Goal: Navigation & Orientation: Find specific page/section

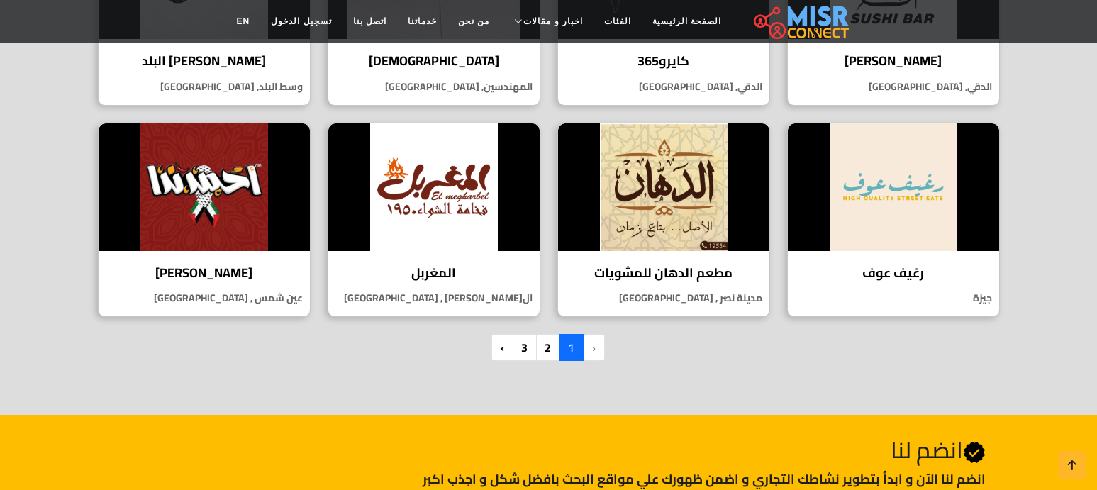
scroll to position [993, 0]
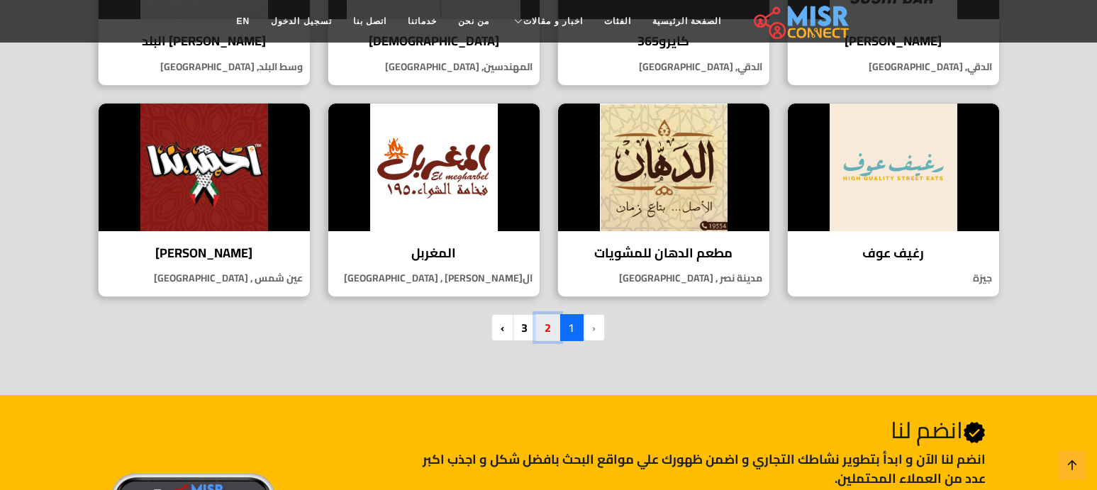
click at [545, 328] on link "2" at bounding box center [548, 327] width 25 height 27
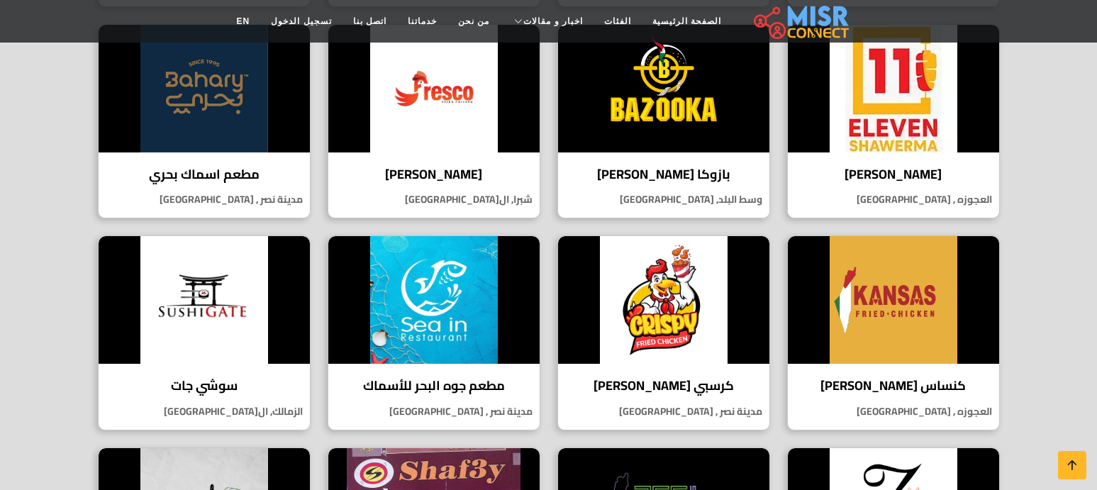
scroll to position [426, 0]
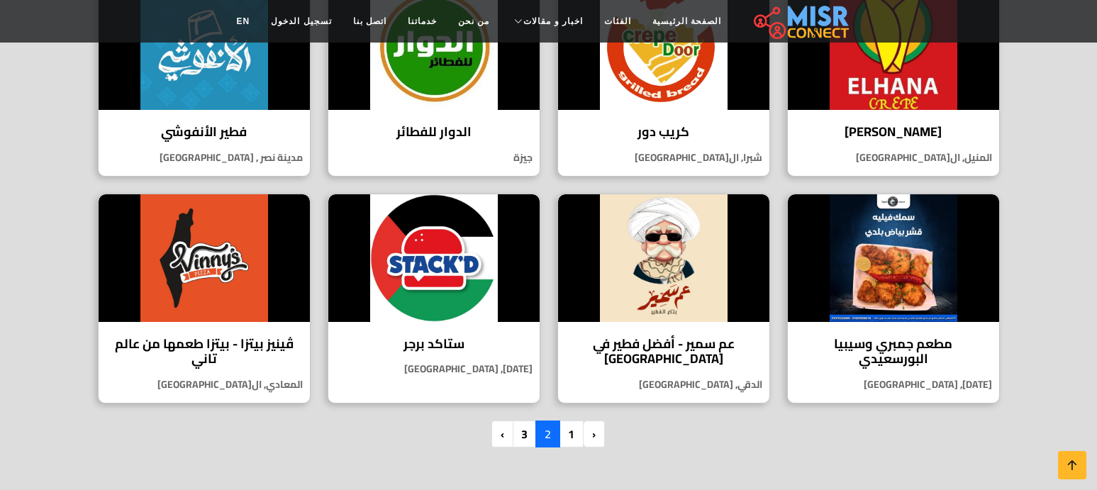
scroll to position [922, 0]
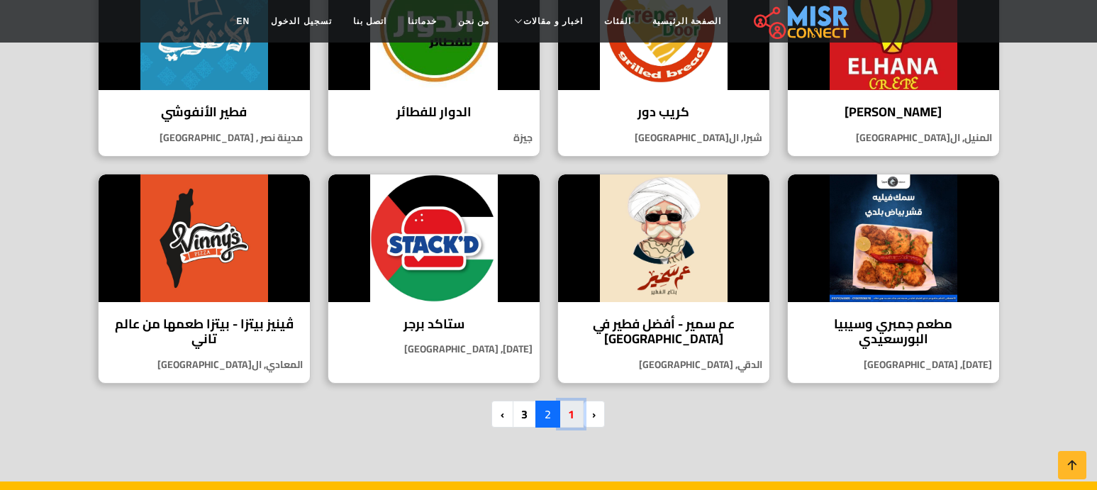
click at [567, 413] on link "1" at bounding box center [571, 414] width 25 height 27
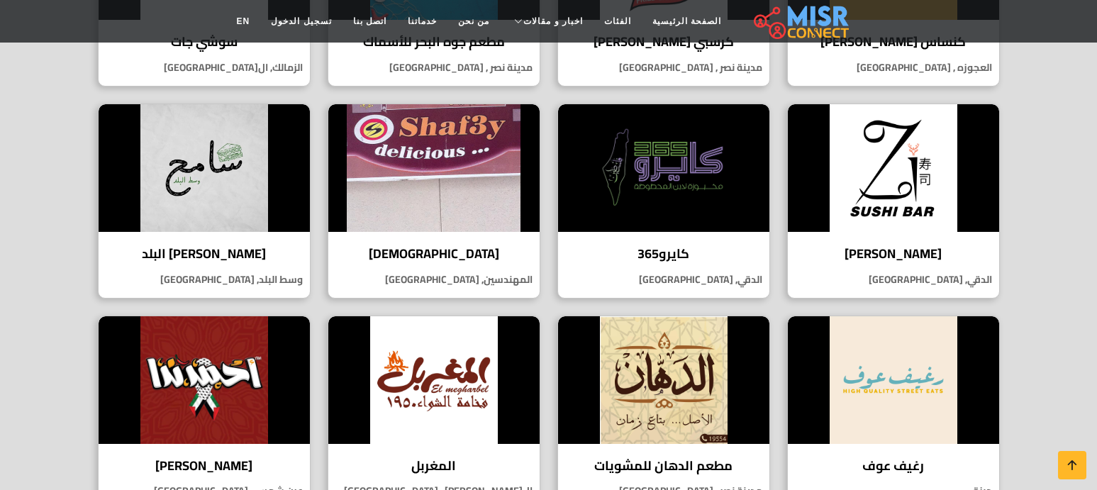
scroll to position [851, 0]
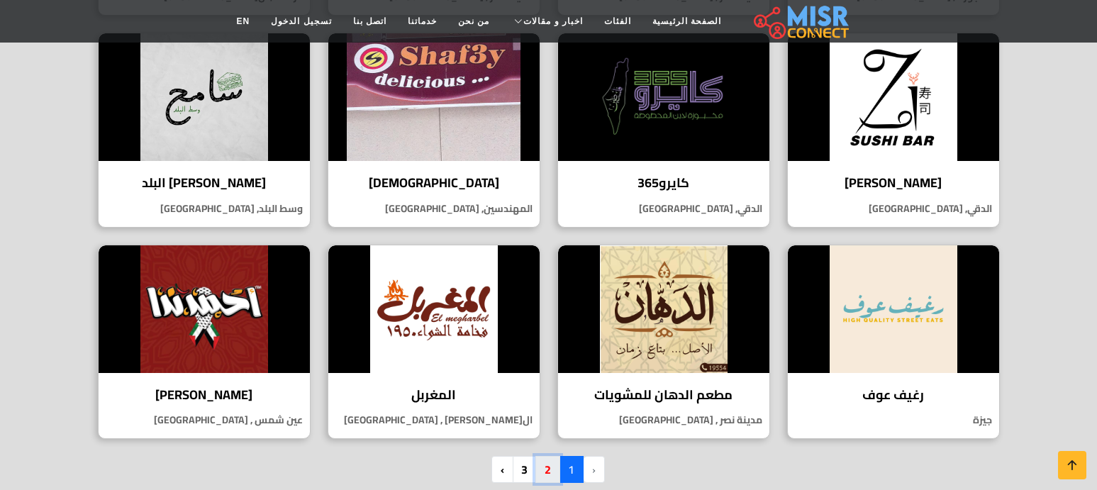
click at [543, 467] on link "2" at bounding box center [548, 469] width 25 height 27
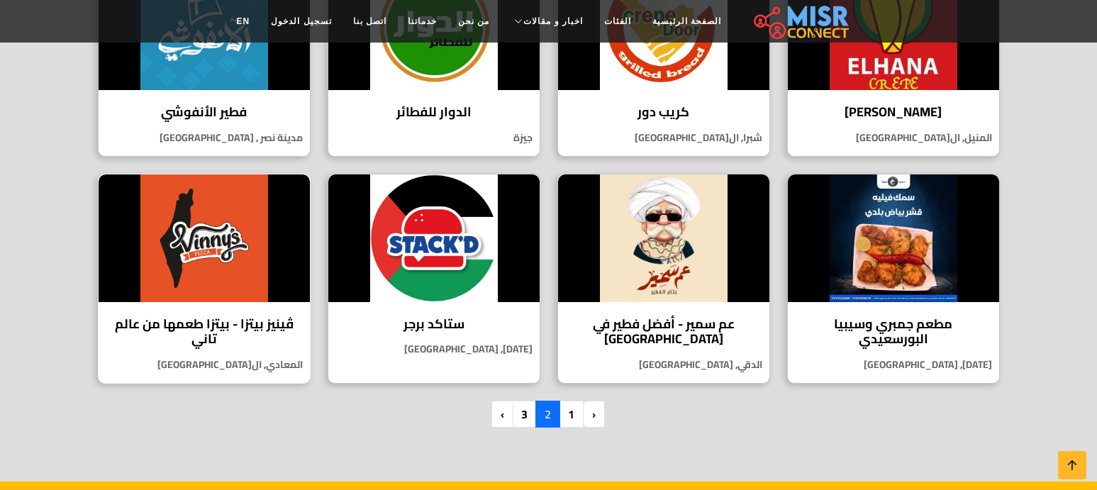
scroll to position [993, 0]
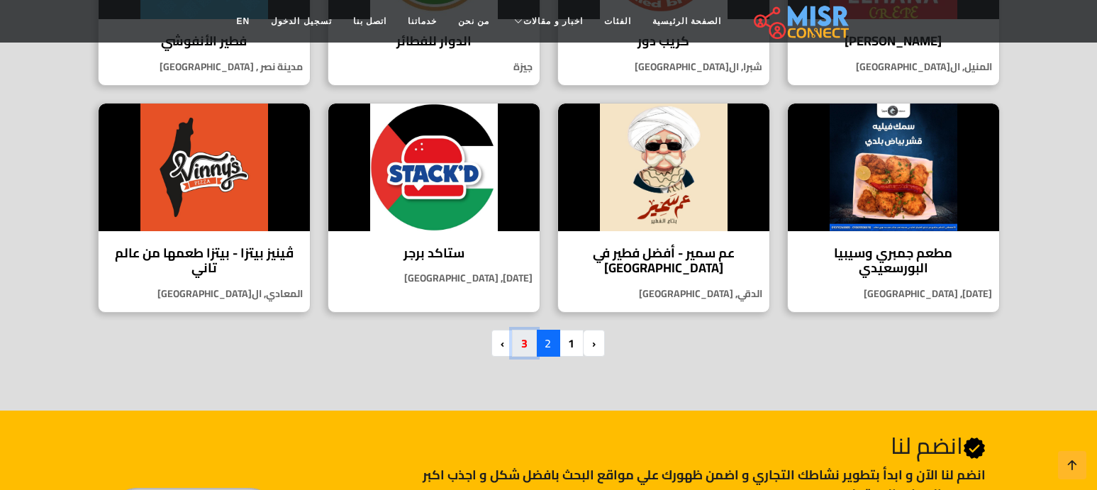
click at [521, 341] on link "3" at bounding box center [524, 343] width 25 height 27
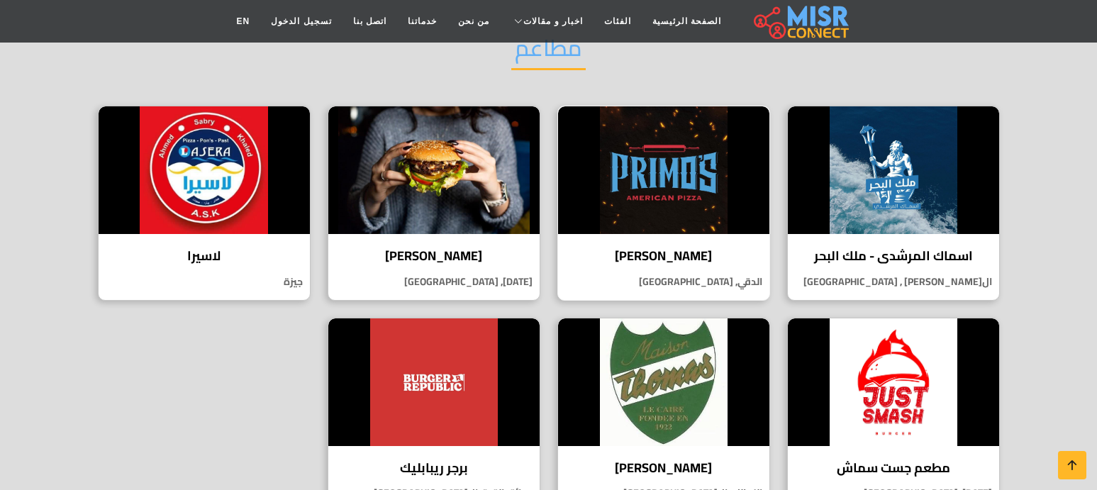
scroll to position [213, 0]
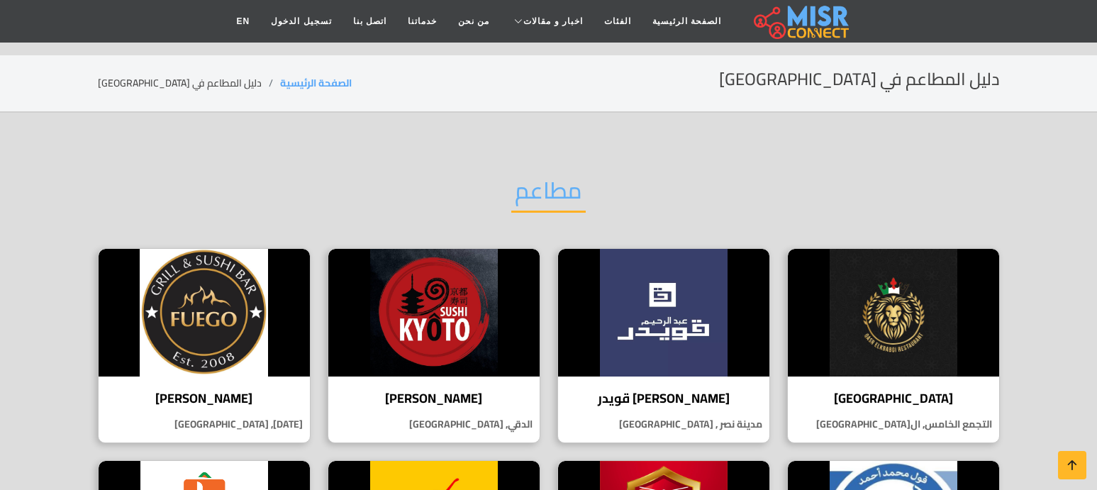
scroll to position [993, 0]
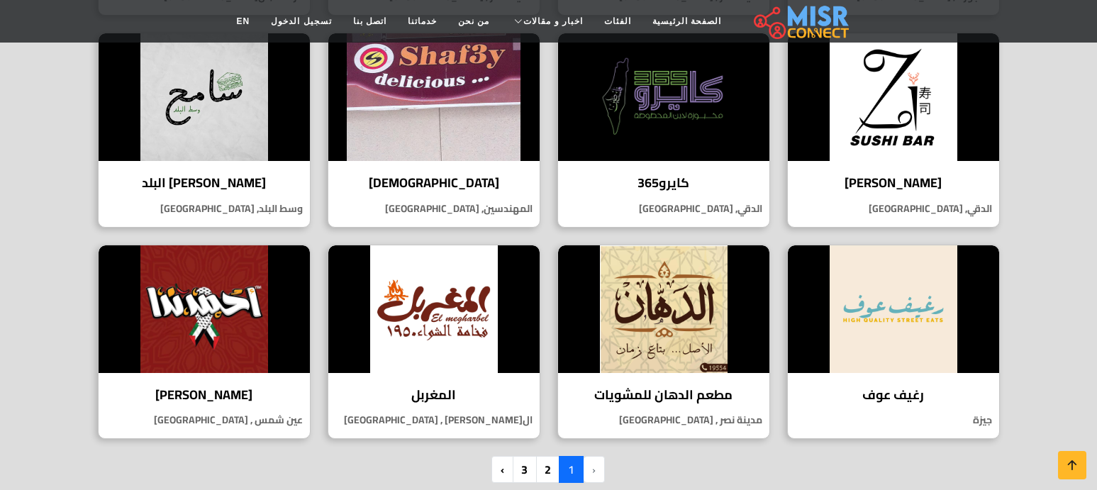
scroll to position [851, 0]
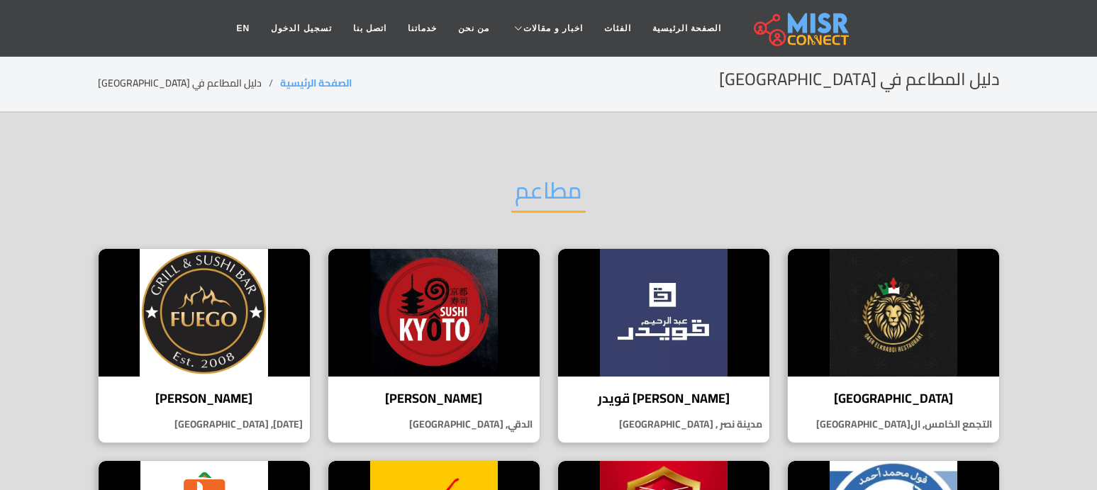
scroll to position [922, 0]
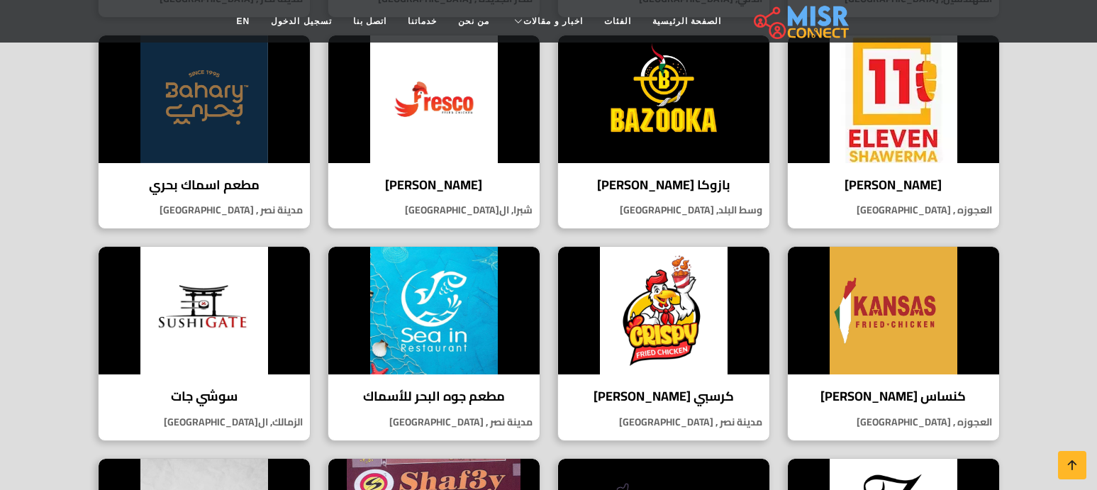
scroll to position [426, 0]
